Goal: Transaction & Acquisition: Purchase product/service

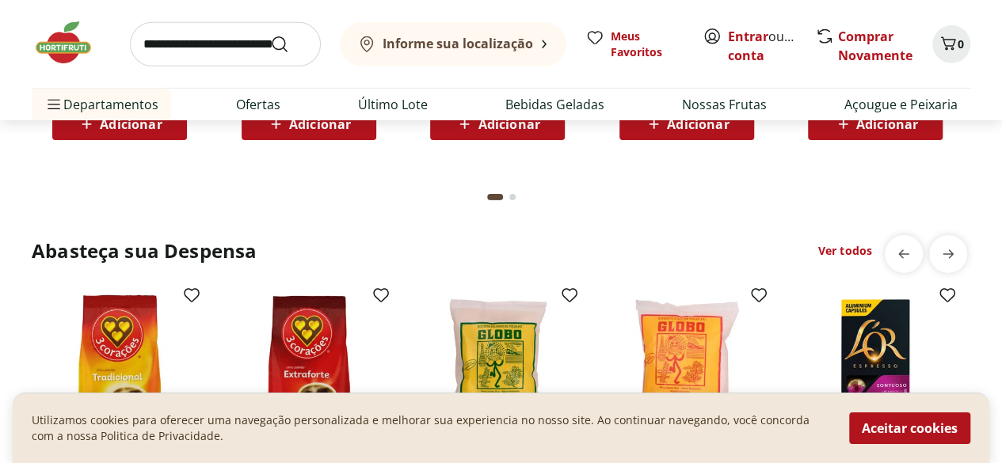
scroll to position [2376, 0]
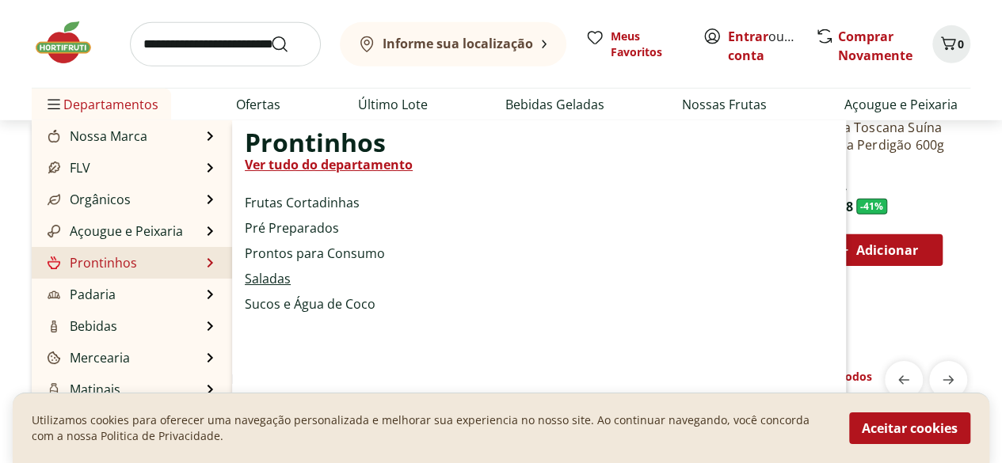
click at [272, 275] on link "Saladas" at bounding box center [268, 278] width 46 height 19
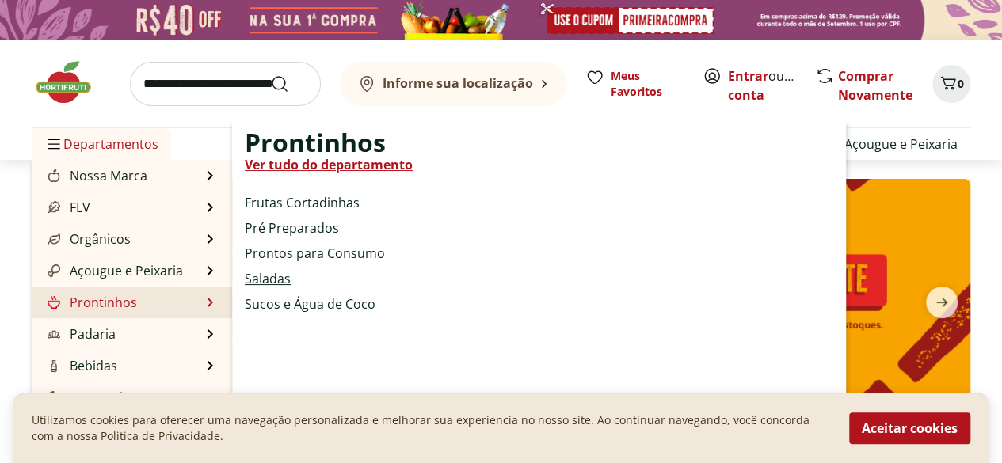
select select "**********"
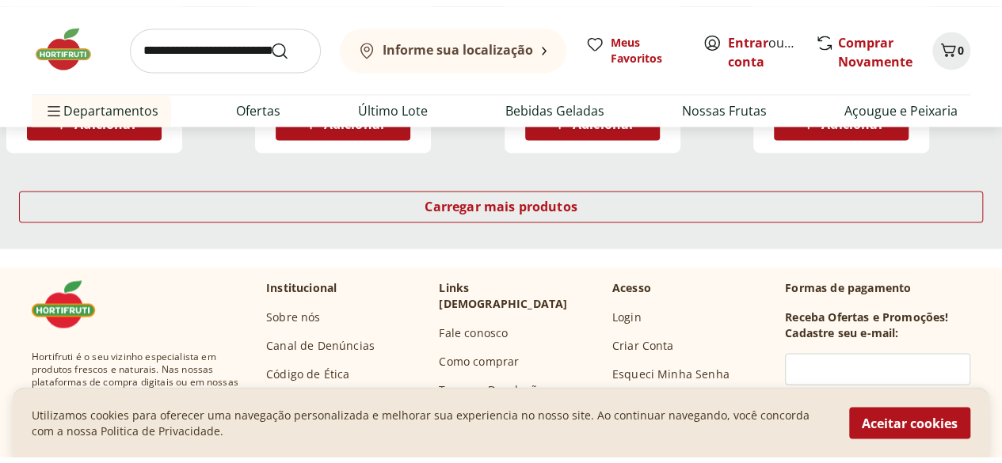
scroll to position [1109, 0]
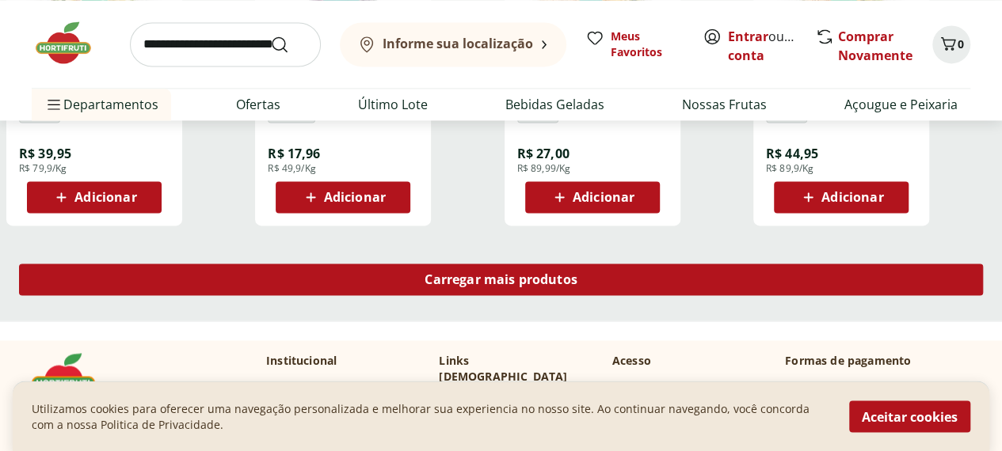
click at [577, 273] on span "Carregar mais produtos" at bounding box center [500, 279] width 153 height 13
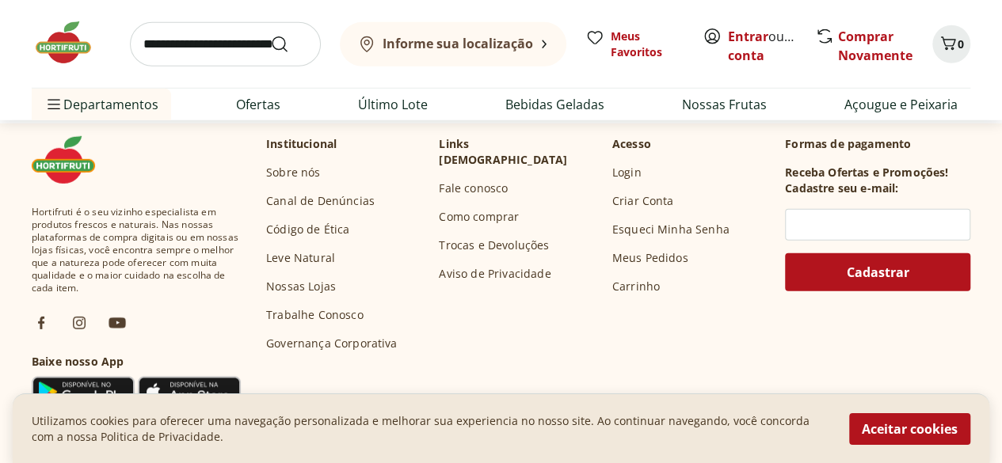
scroll to position [2297, 0]
